Goal: Task Accomplishment & Management: Manage account settings

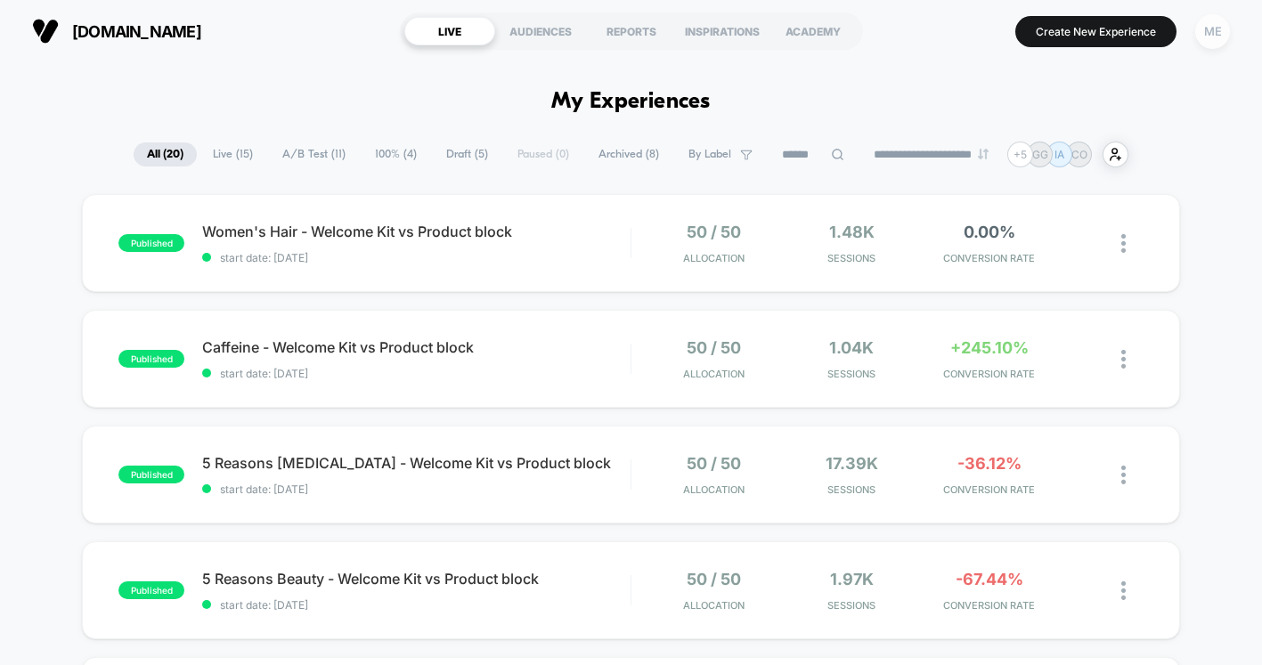
click at [1202, 37] on div "ME" at bounding box center [1212, 31] width 35 height 35
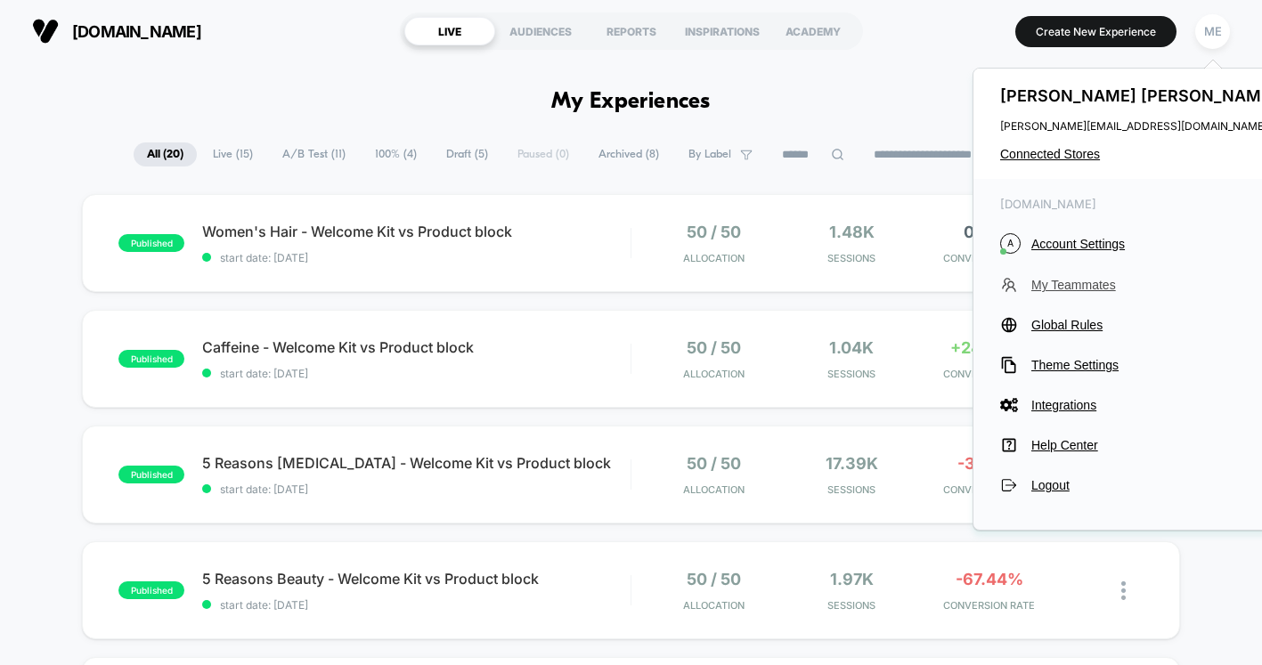
click at [1085, 282] on span "My Teammates" at bounding box center [1156, 285] width 250 height 14
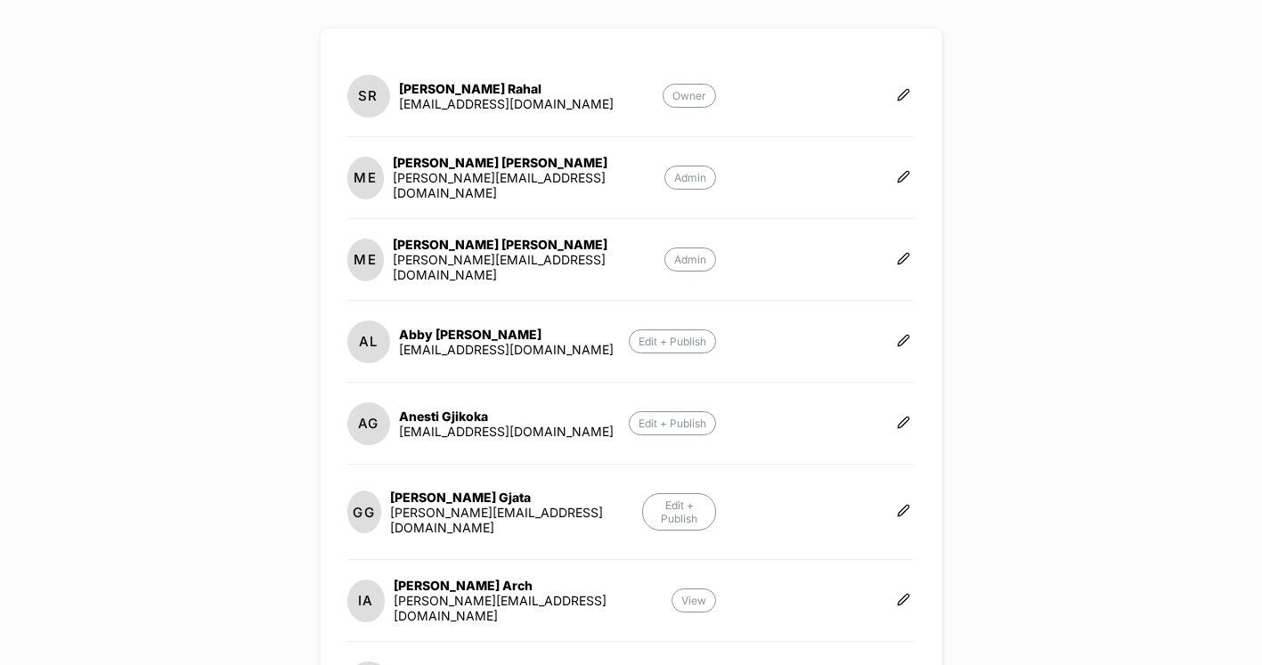
scroll to position [455, 0]
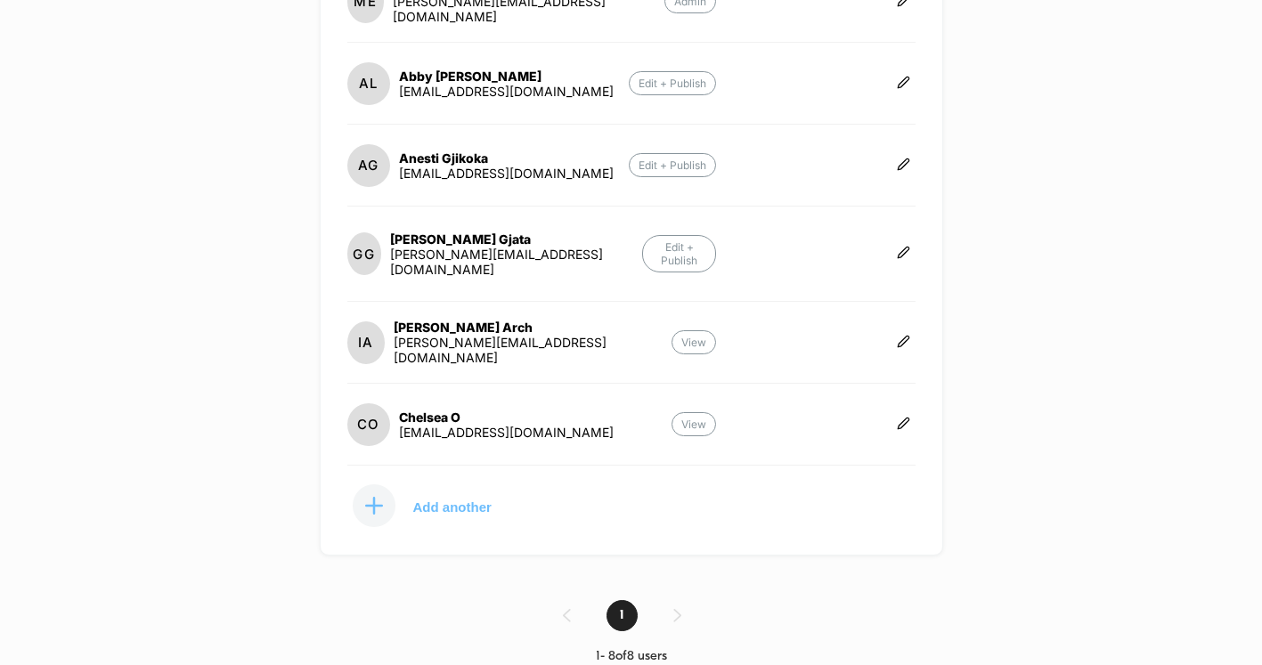
click at [443, 502] on p "Add another" at bounding box center [452, 506] width 78 height 9
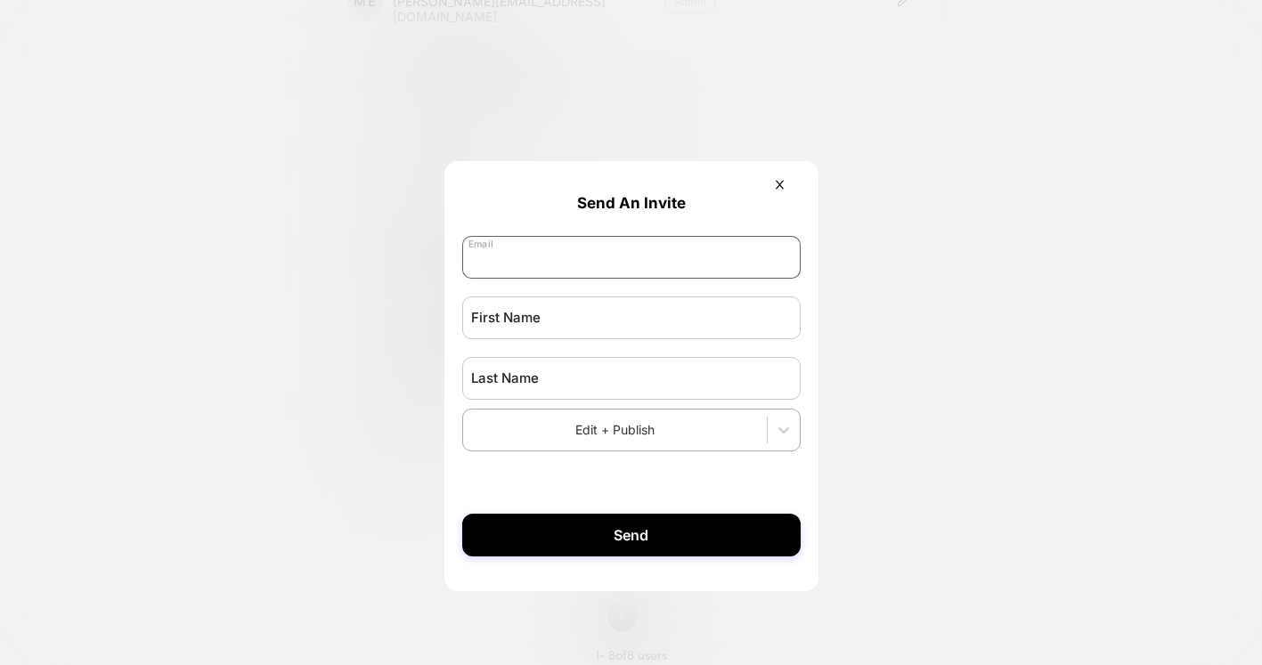
click at [585, 264] on input "email" at bounding box center [631, 257] width 338 height 43
paste input "**********"
type input "**********"
click at [527, 322] on input "text" at bounding box center [631, 318] width 338 height 43
type input "******"
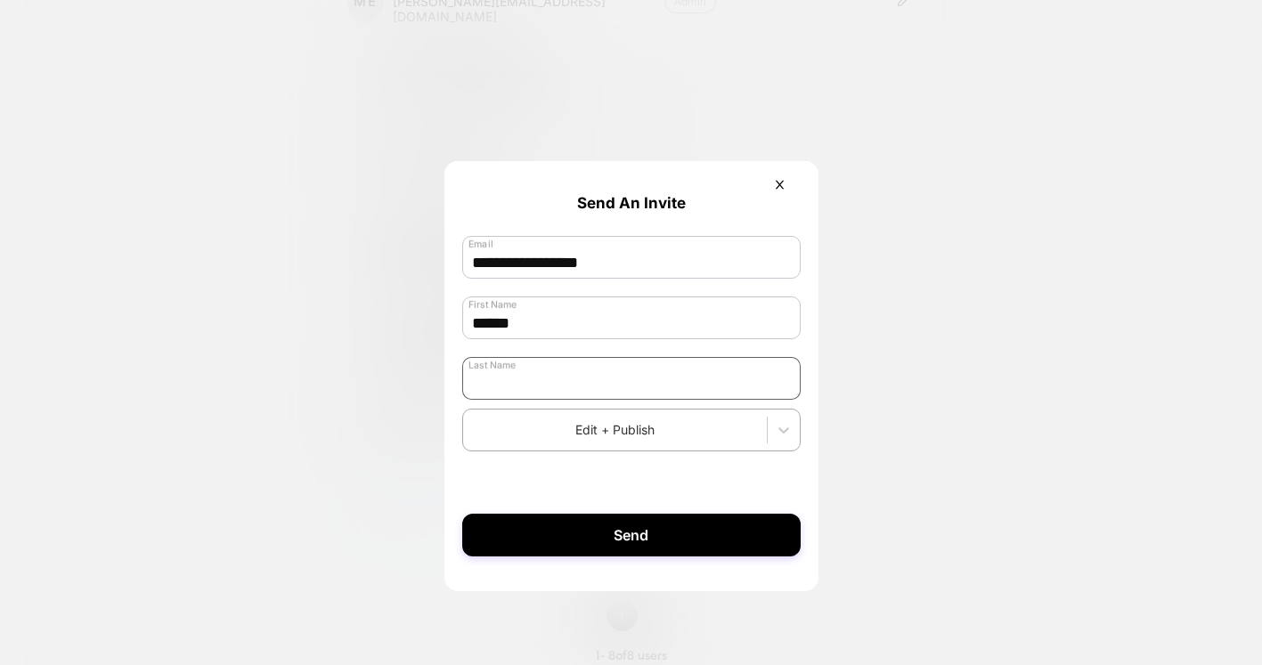
click at [653, 389] on input "text" at bounding box center [631, 378] width 338 height 43
type input "*"
click at [388, 475] on div at bounding box center [631, 332] width 1262 height 665
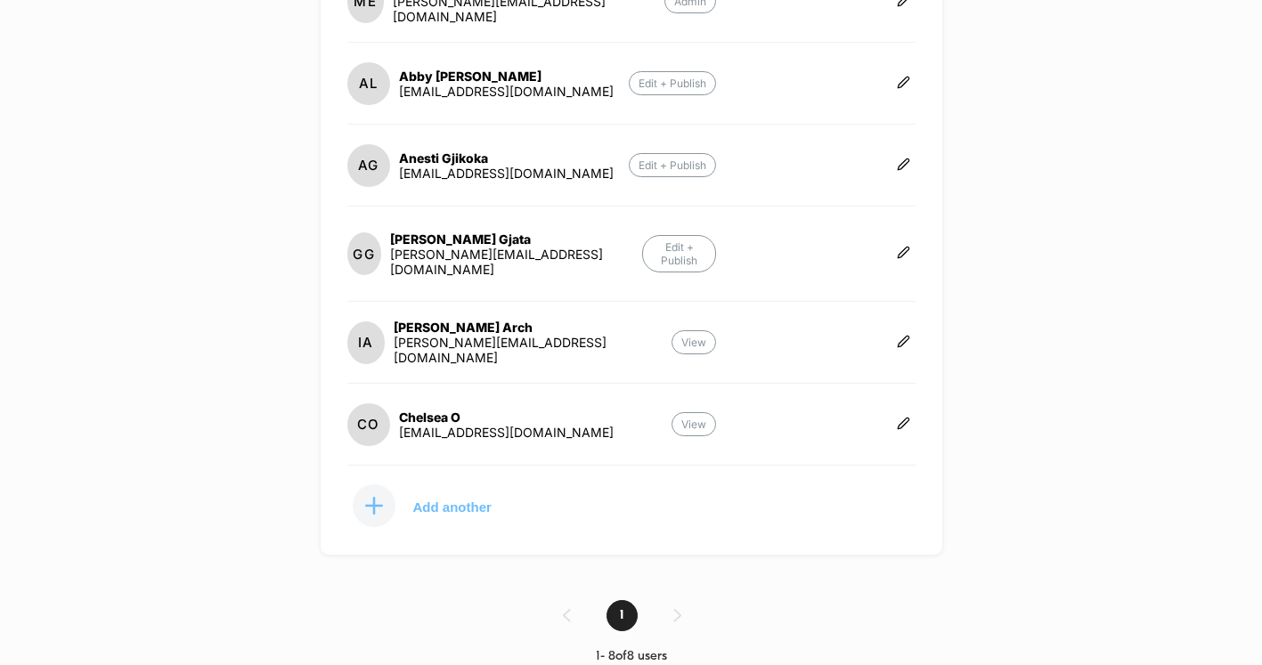
click at [432, 498] on button "Add another" at bounding box center [436, 506] width 178 height 45
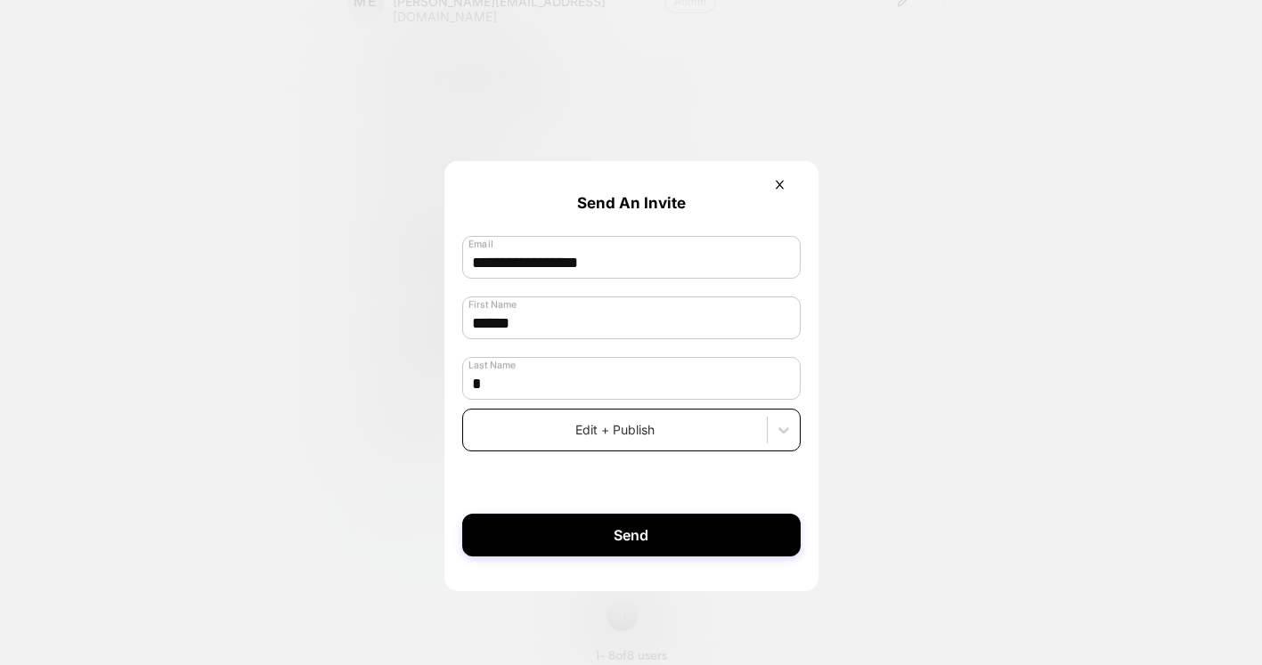
click at [627, 439] on div at bounding box center [615, 429] width 286 height 19
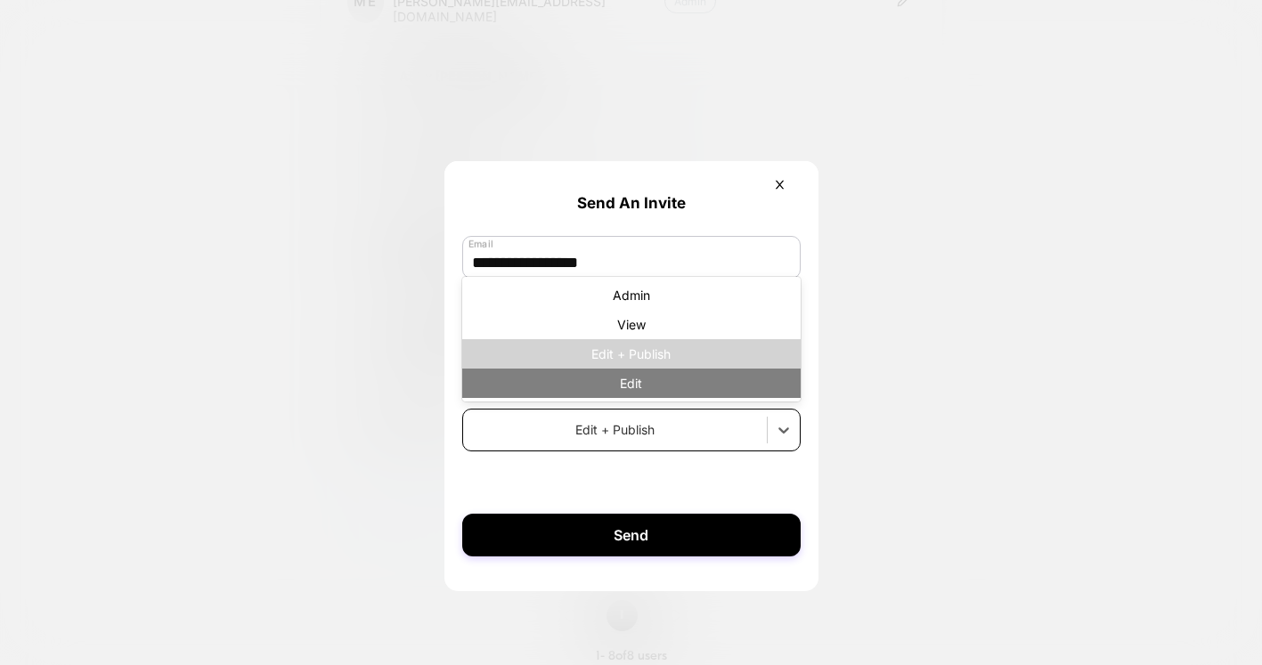
click at [645, 387] on div "Edit" at bounding box center [631, 383] width 338 height 29
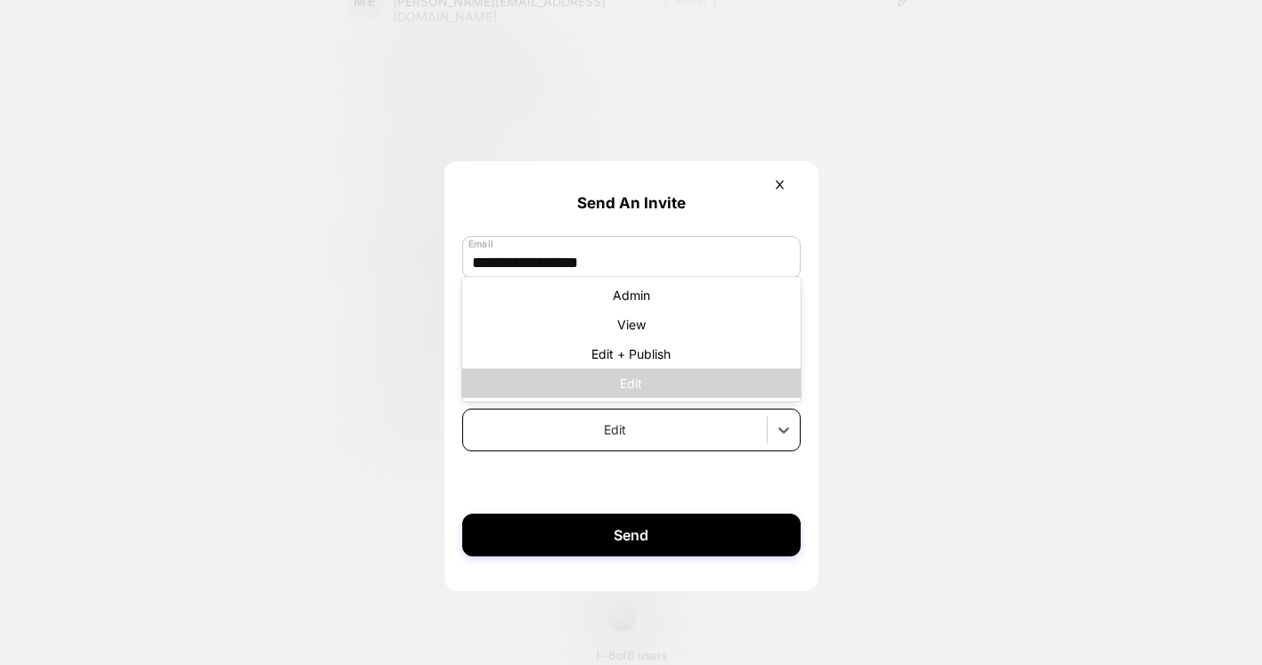
click at [638, 443] on div "Edit" at bounding box center [615, 430] width 304 height 26
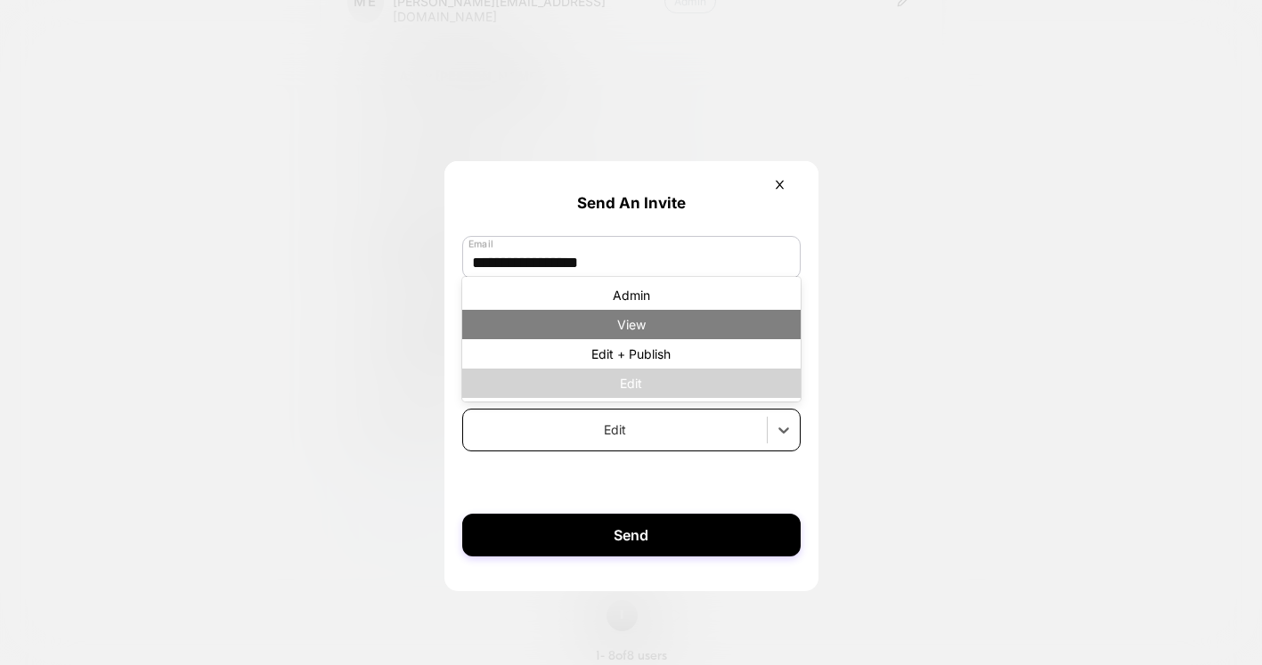
click at [658, 320] on div "View" at bounding box center [631, 324] width 338 height 29
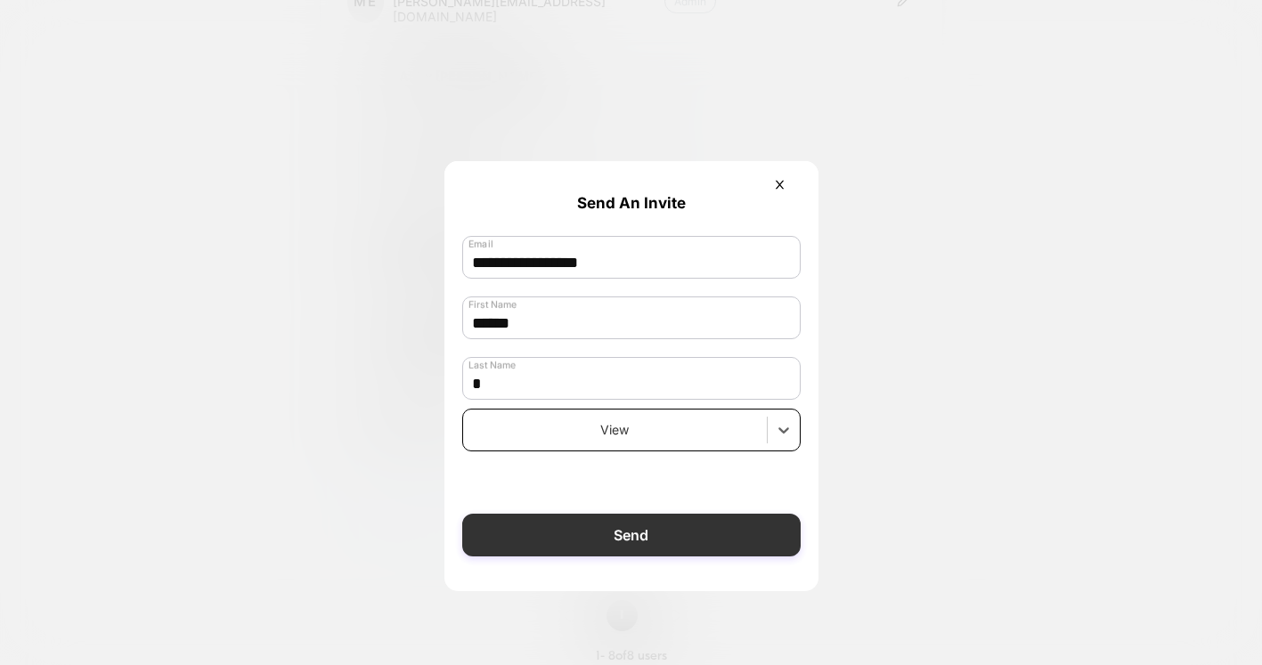
click at [657, 524] on button "Send" at bounding box center [631, 535] width 338 height 43
